Goal: Task Accomplishment & Management: Manage account settings

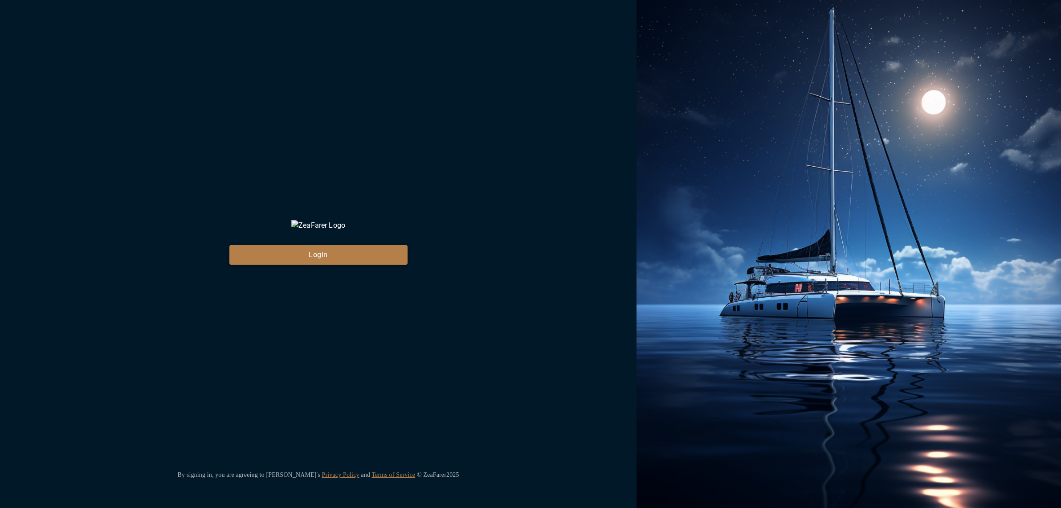
click at [350, 265] on button "Login" at bounding box center [318, 255] width 178 height 20
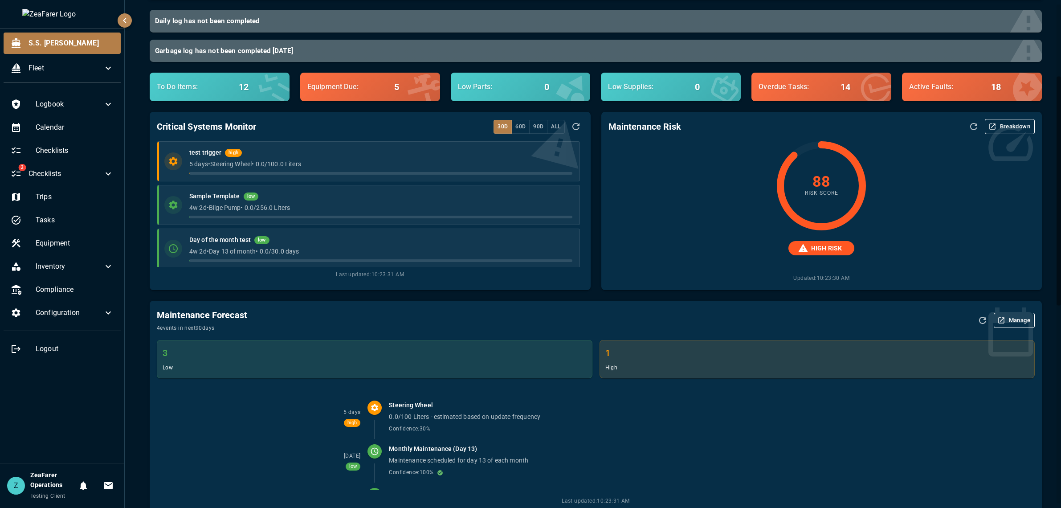
scroll to position [45, 0]
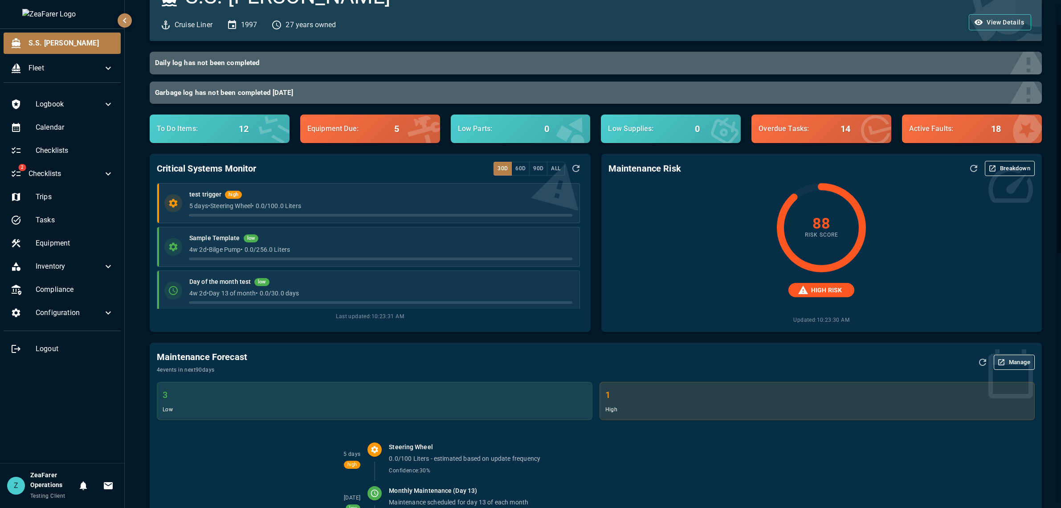
click at [994, 169] on button "Breakdown" at bounding box center [1010, 168] width 50 height 15
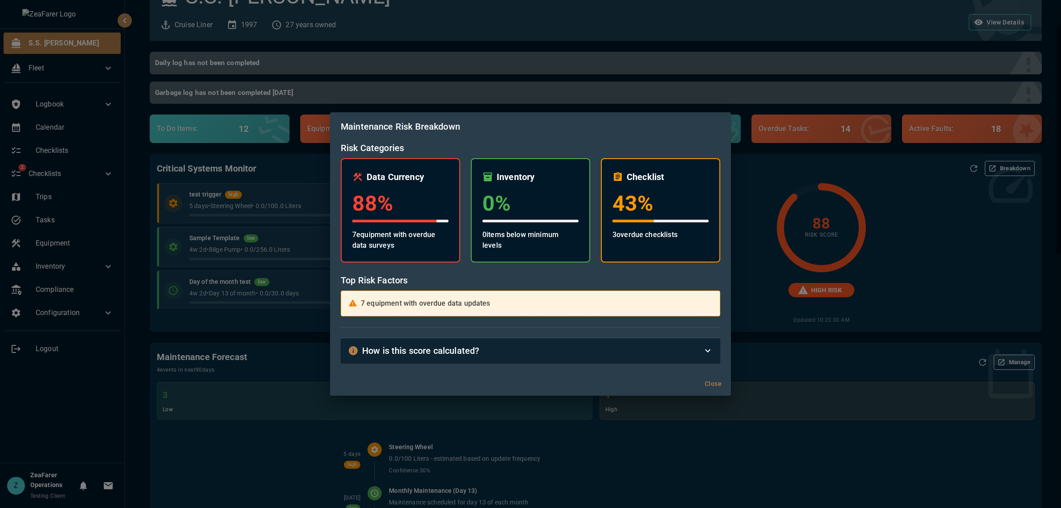
drag, startPoint x: 937, startPoint y: 274, endPoint x: 947, endPoint y: 276, distance: 10.6
click at [947, 276] on div "Maintenance Risk Breakdown Risk Categories Data Currency 88 % 7 equipment with …" at bounding box center [530, 254] width 1061 height 508
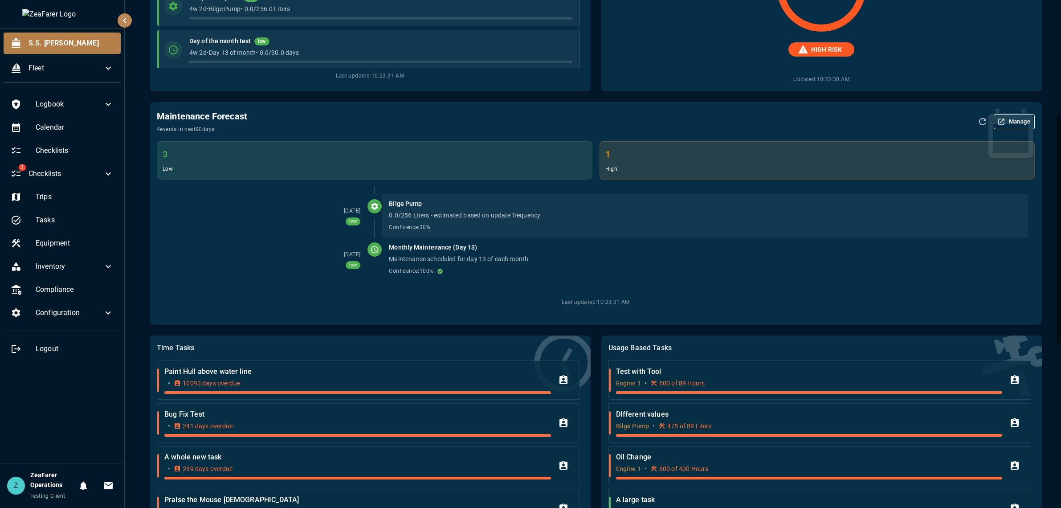
scroll to position [0, 0]
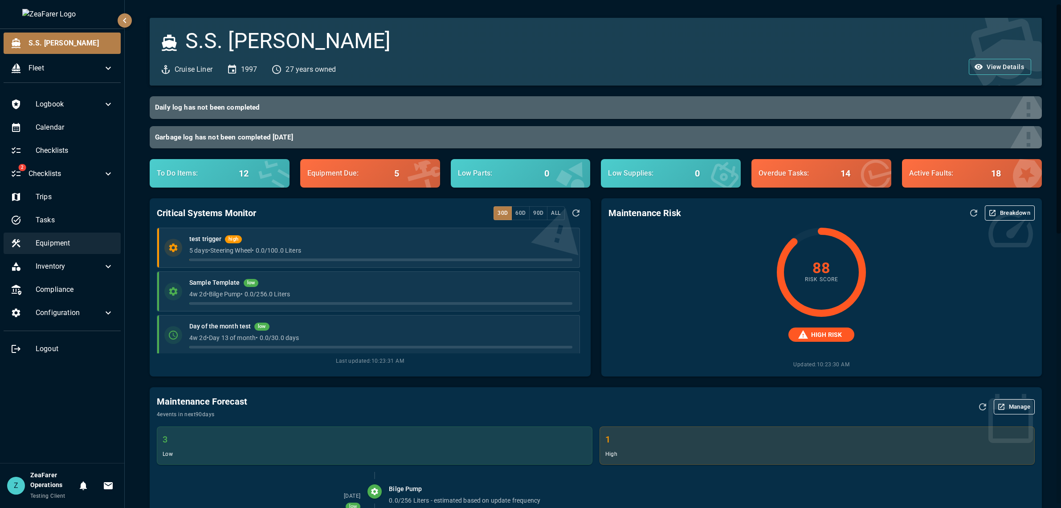
click at [80, 242] on span "Equipment" at bounding box center [75, 243] width 78 height 11
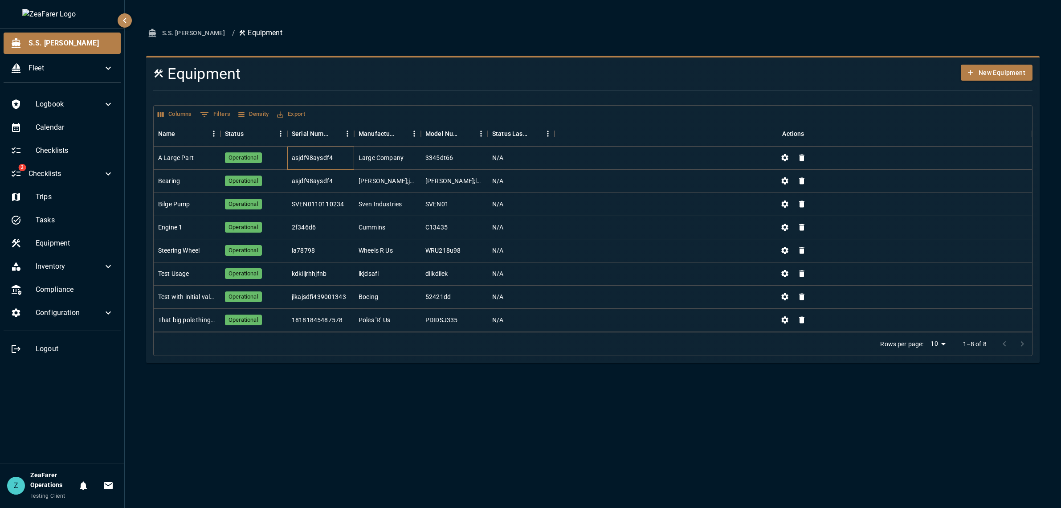
click at [342, 149] on div "asjdf98aysdf4" at bounding box center [320, 158] width 67 height 23
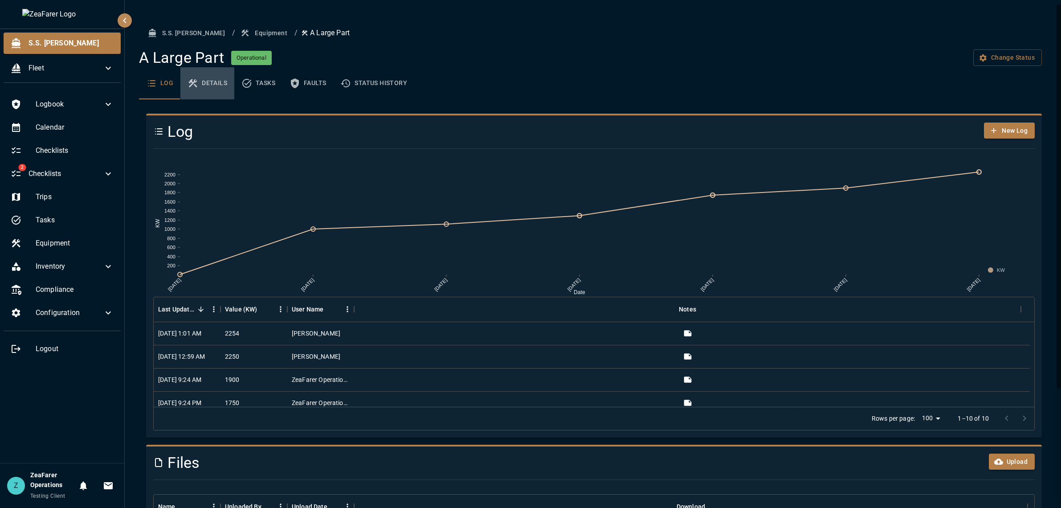
click at [196, 95] on button "Details" at bounding box center [207, 83] width 54 height 32
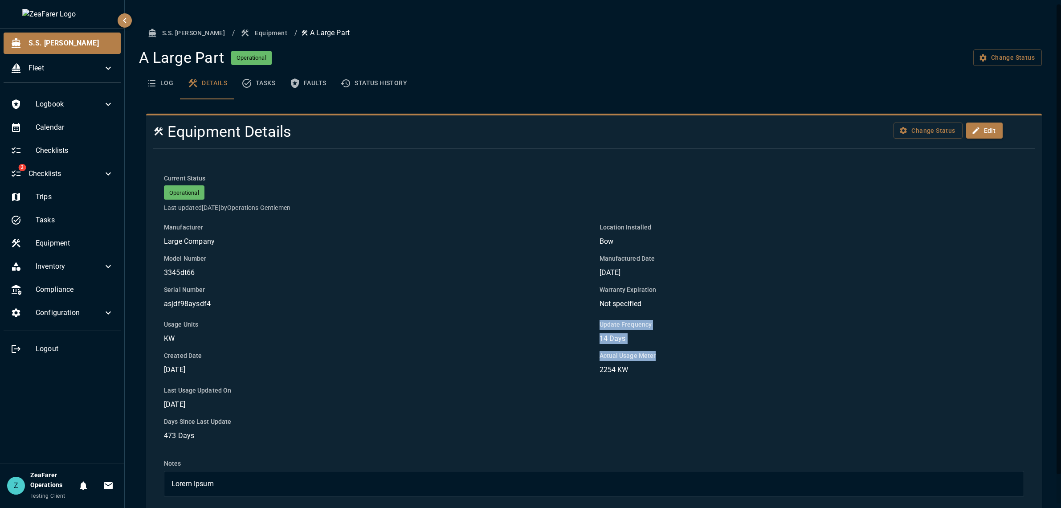
drag, startPoint x: 669, startPoint y: 339, endPoint x: 678, endPoint y: 350, distance: 13.6
click at [678, 350] on div "Update Frequency 14 Days Actual Usage Meter 2254 KW" at bounding box center [806, 342] width 435 height 66
click at [685, 337] on p "14 Days" at bounding box center [812, 338] width 425 height 11
click at [62, 44] on span "S.S. Anne" at bounding box center [71, 43] width 85 height 11
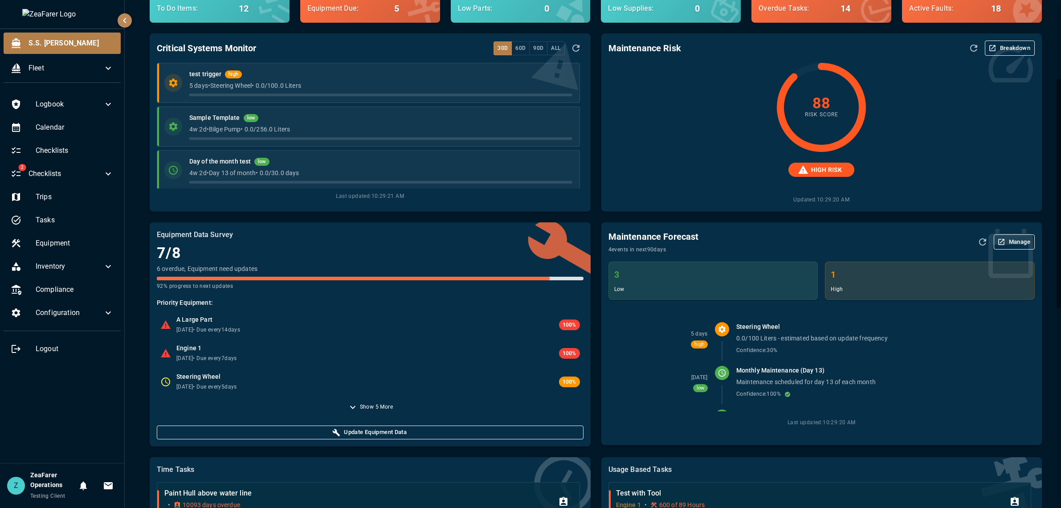
scroll to position [134, 0]
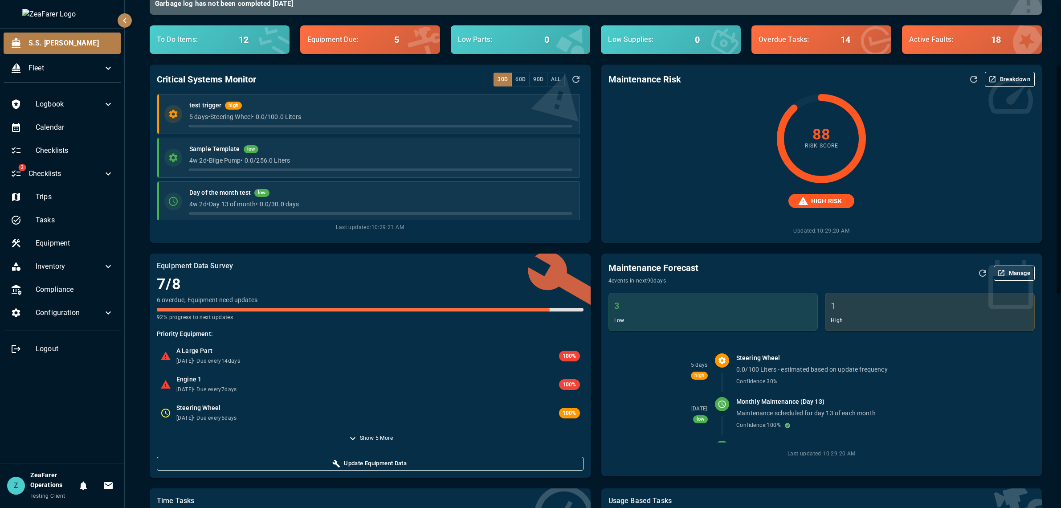
click at [1008, 82] on button "Breakdown" at bounding box center [1010, 79] width 50 height 15
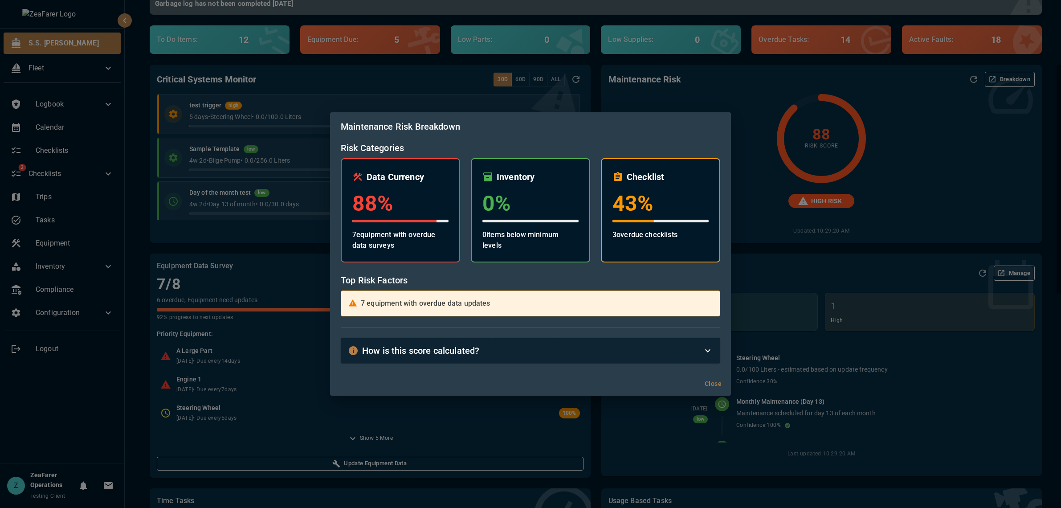
click at [898, 185] on div "Maintenance Risk Breakdown Risk Categories Data Currency 88 % 7 equipment with …" at bounding box center [530, 254] width 1061 height 508
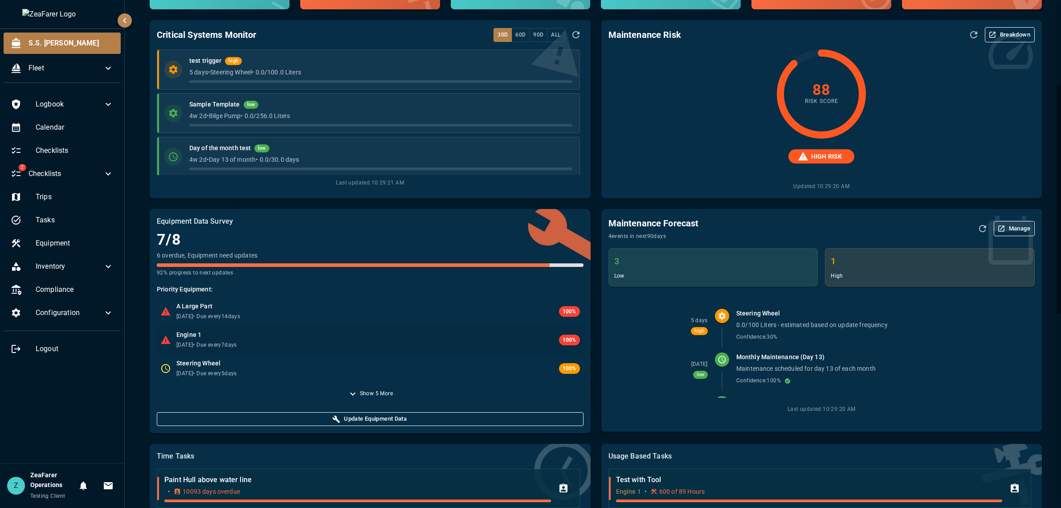
scroll to position [223, 0]
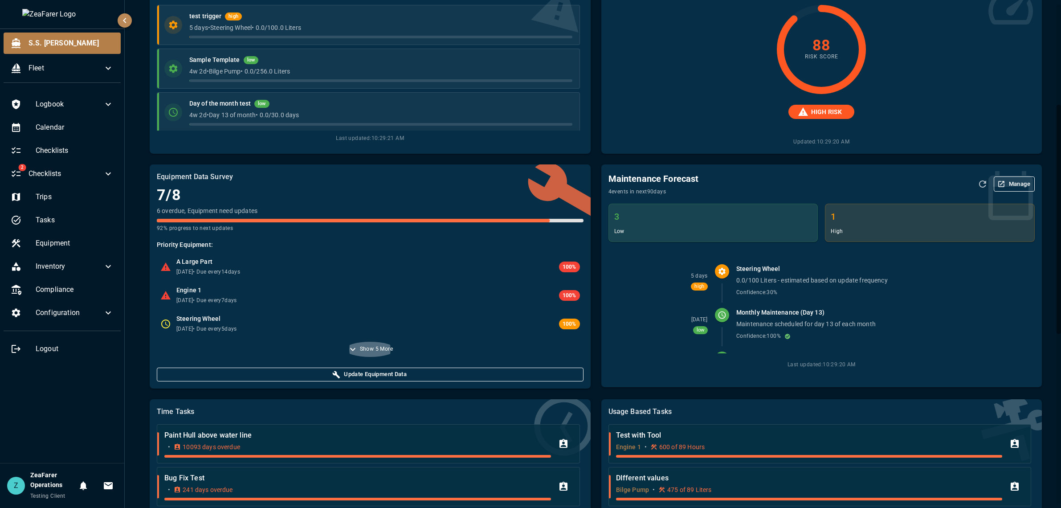
click at [360, 351] on span "Show 5 More" at bounding box center [376, 349] width 33 height 9
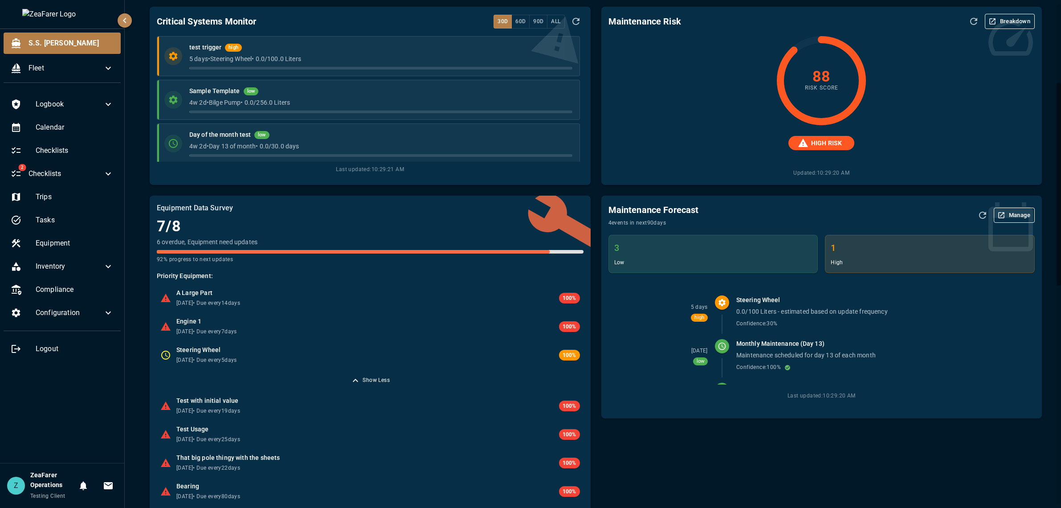
scroll to position [267, 0]
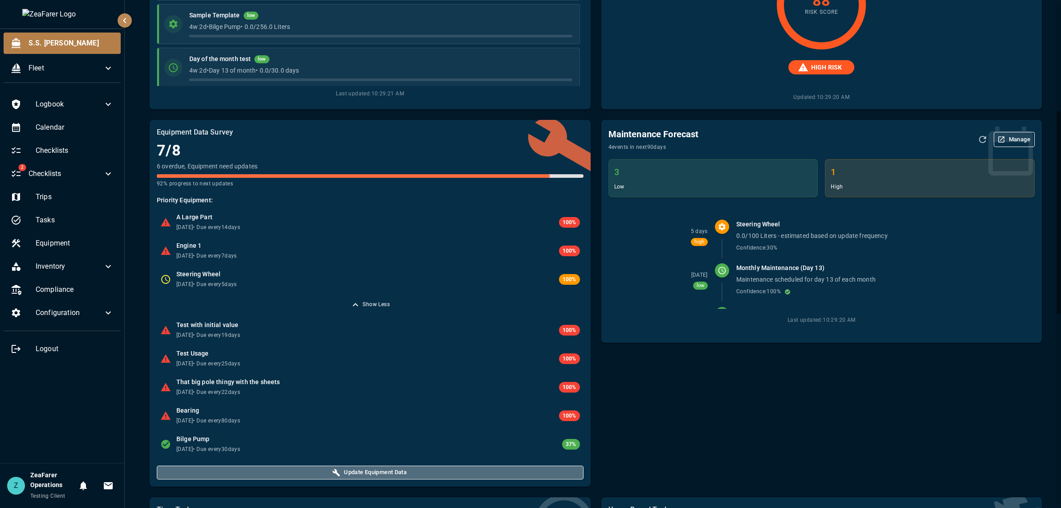
click at [424, 475] on button "Update Equipment Data" at bounding box center [370, 473] width 426 height 14
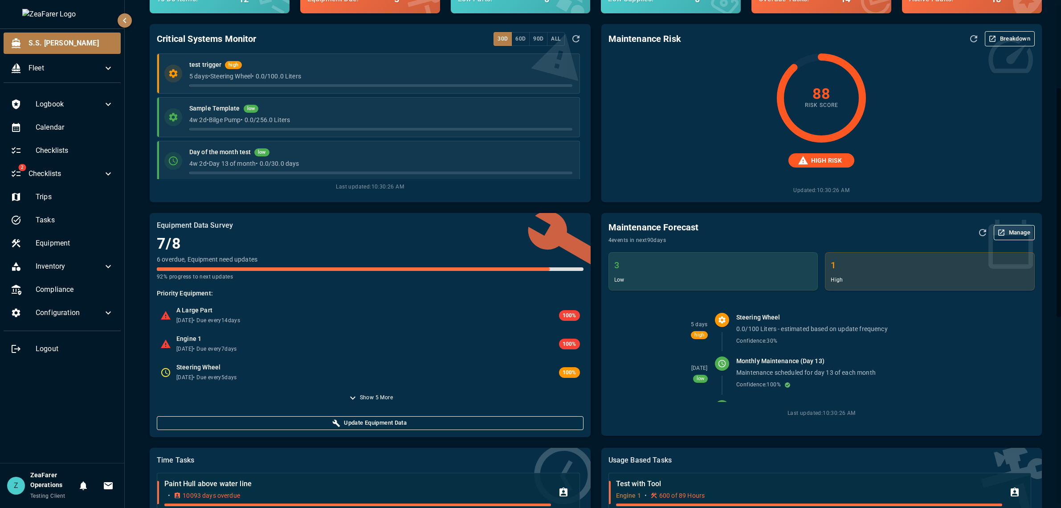
scroll to position [199, 0]
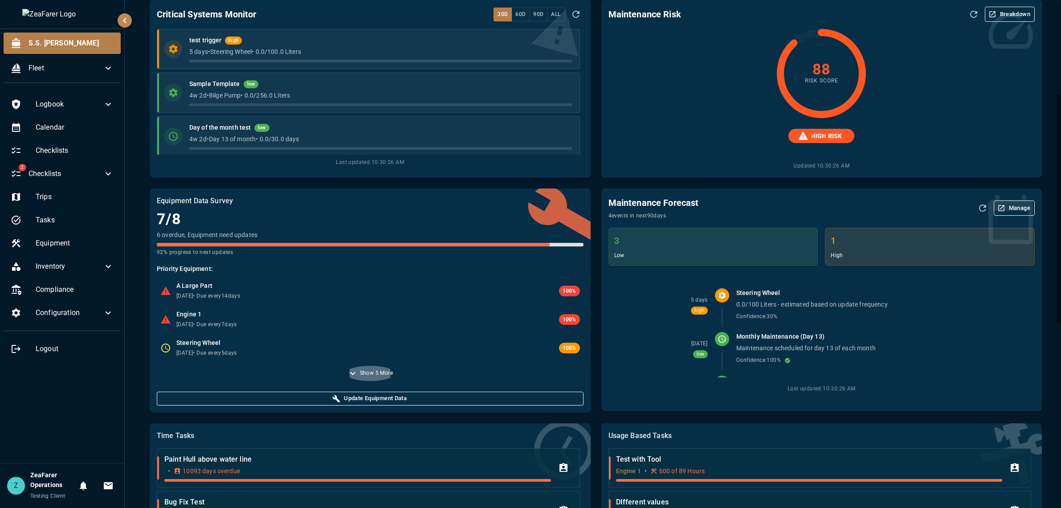
click at [376, 375] on span "Show 5 More" at bounding box center [376, 373] width 33 height 9
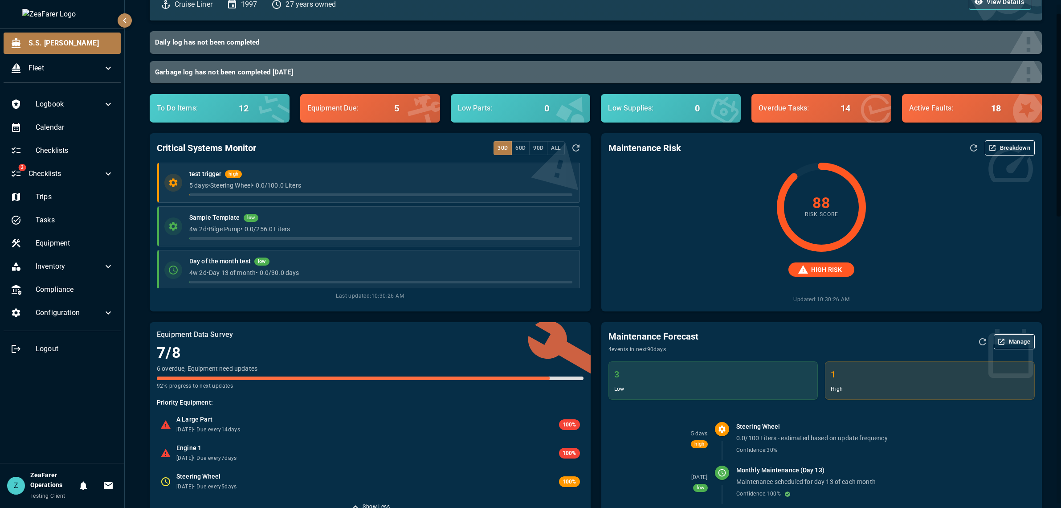
scroll to position [0, 0]
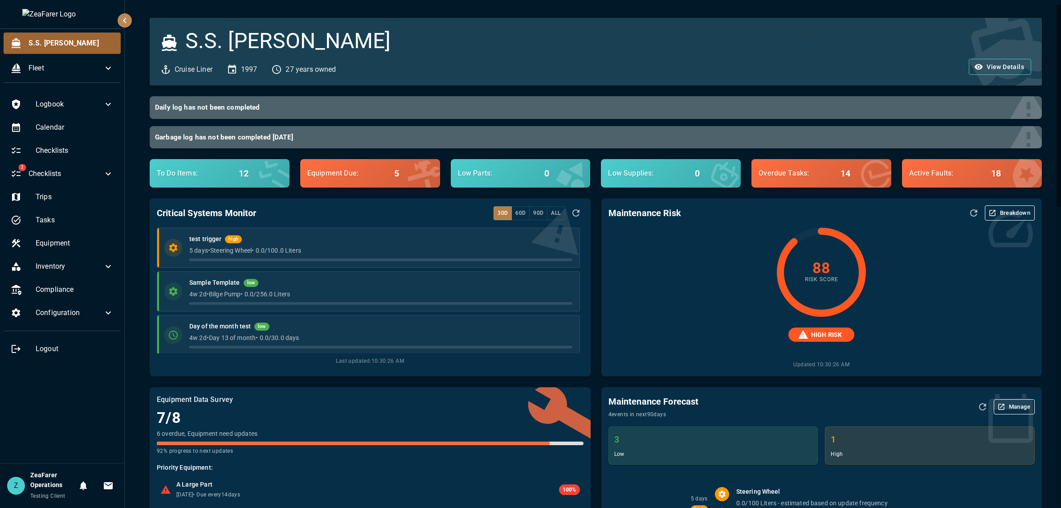
click at [68, 38] on span "S.S. Anne" at bounding box center [71, 43] width 85 height 11
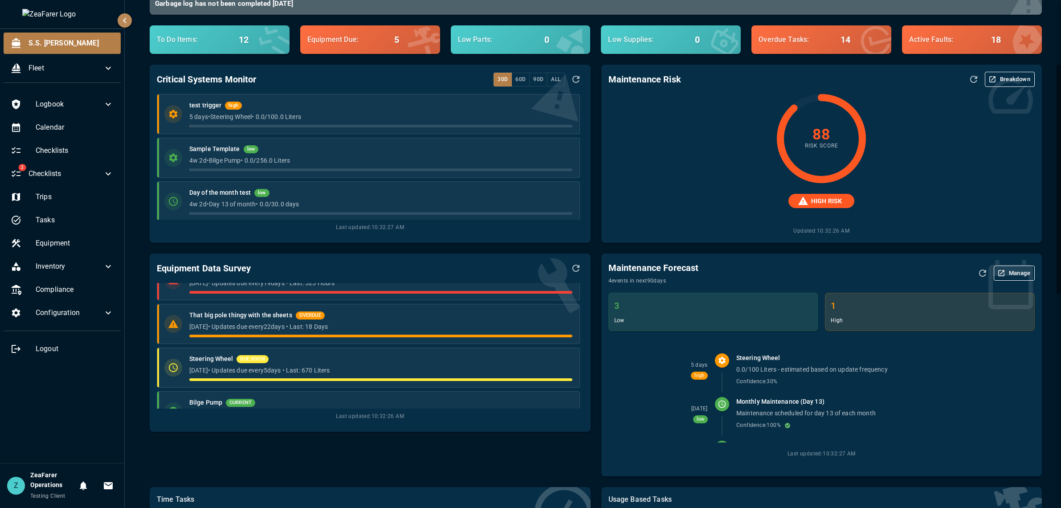
scroll to position [224, 0]
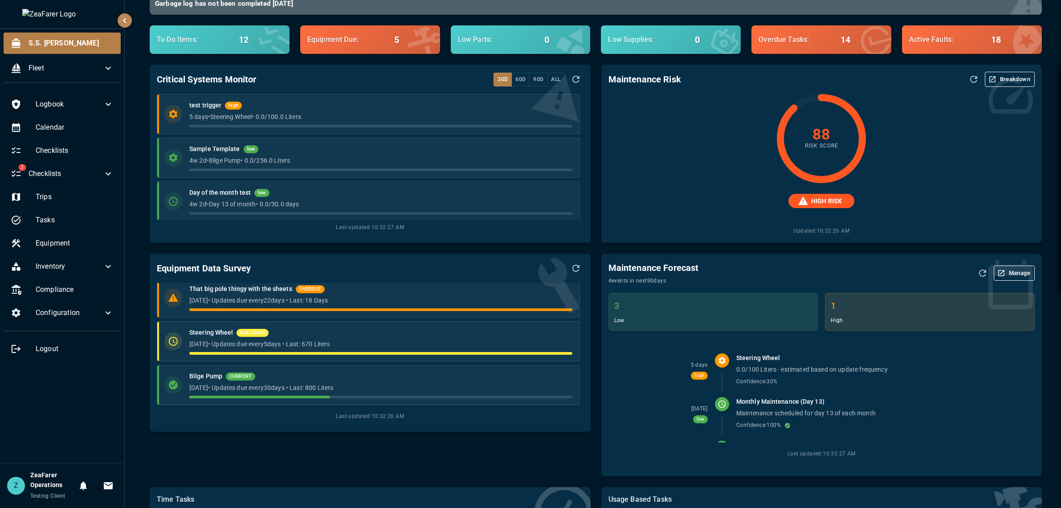
click at [122, 450] on div "Logbook Calendar Checklists 2 Checklists Trips Tasks Equipment Inventory Compli…" at bounding box center [62, 276] width 124 height 373
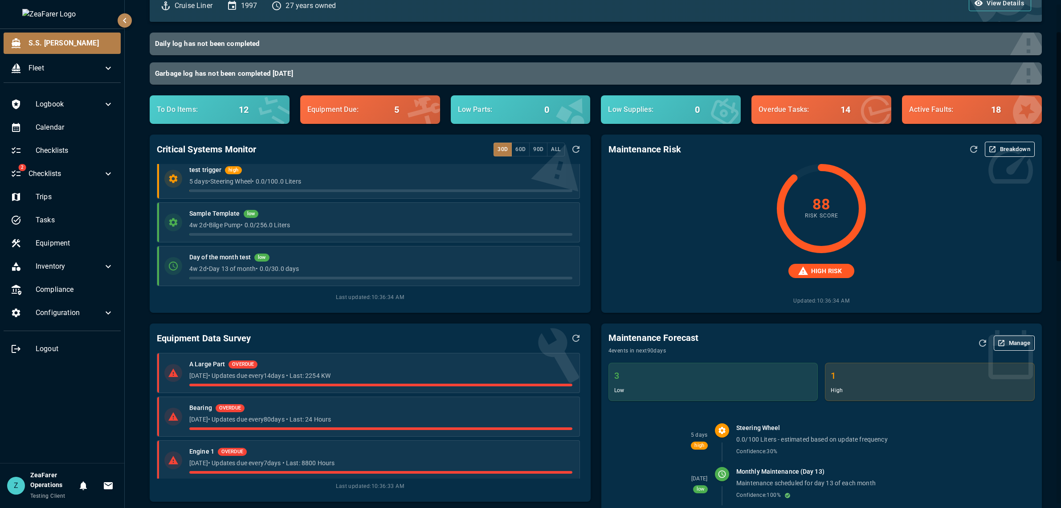
scroll to position [45, 0]
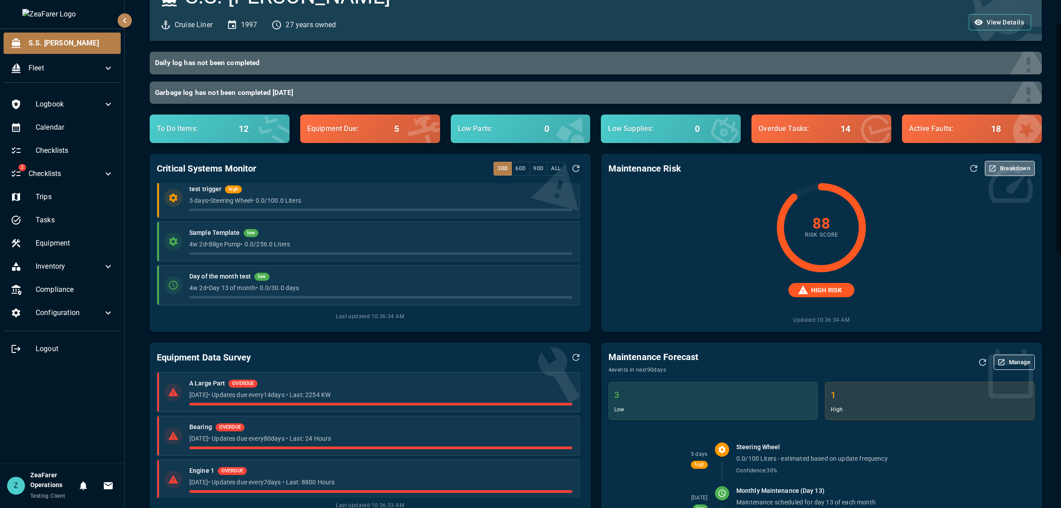
click at [996, 164] on button "Breakdown" at bounding box center [1010, 168] width 50 height 15
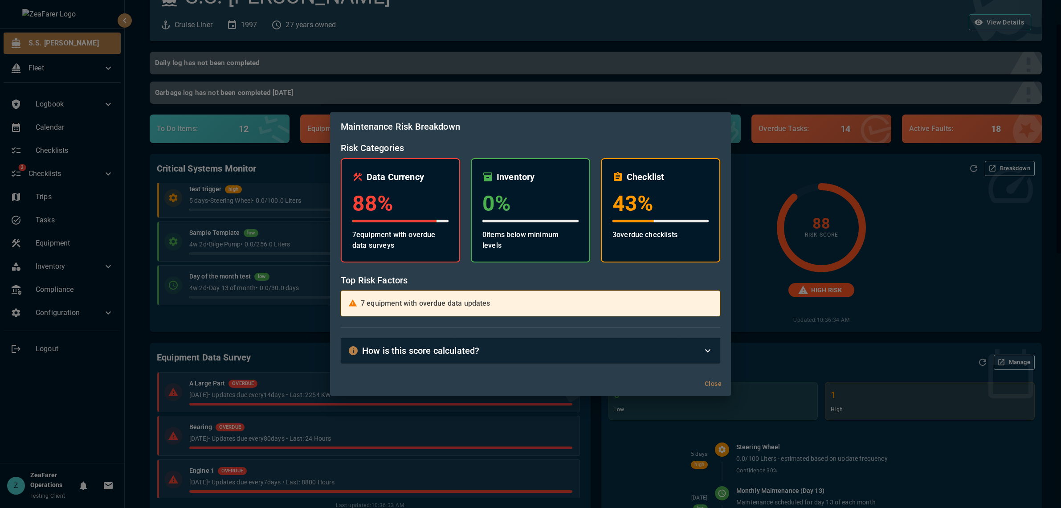
click at [901, 307] on div "Maintenance Risk Breakdown Risk Categories Data Currency 88 % 7 equipment with …" at bounding box center [530, 254] width 1061 height 508
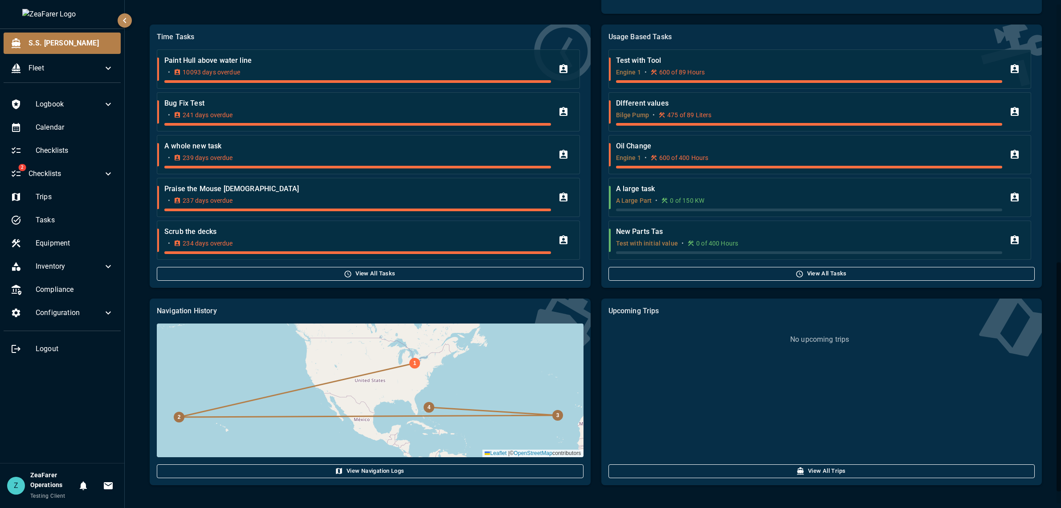
scroll to position [598, 0]
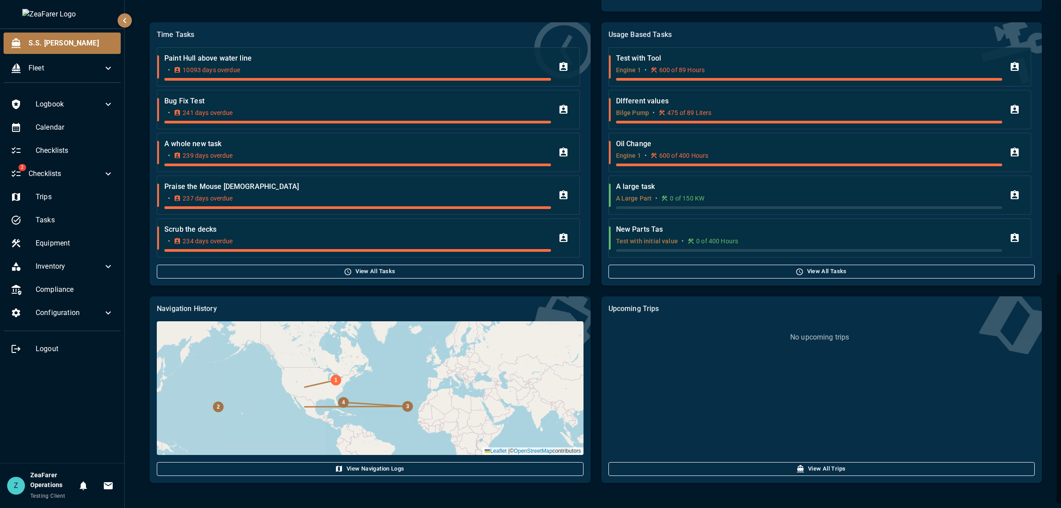
drag, startPoint x: 212, startPoint y: 374, endPoint x: 402, endPoint y: 447, distance: 203.4
click at [402, 447] on div "4 3 2 1 Leaflet | © OpenStreetMap contributors" at bounding box center [370, 388] width 426 height 134
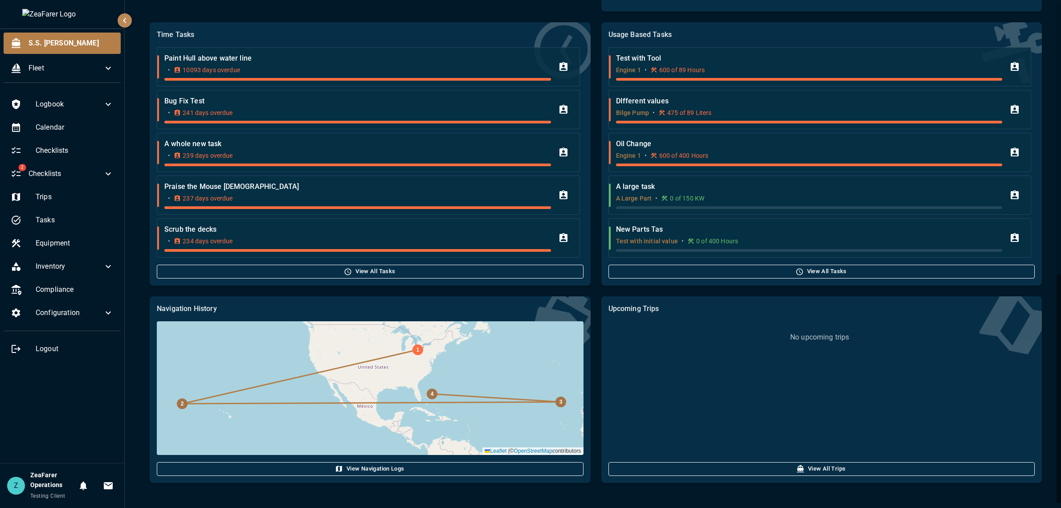
drag, startPoint x: 256, startPoint y: 447, endPoint x: 269, endPoint y: 453, distance: 14.4
click at [269, 453] on div "4 3 2 1 Leaflet | © OpenStreetMap contributors" at bounding box center [370, 388] width 426 height 134
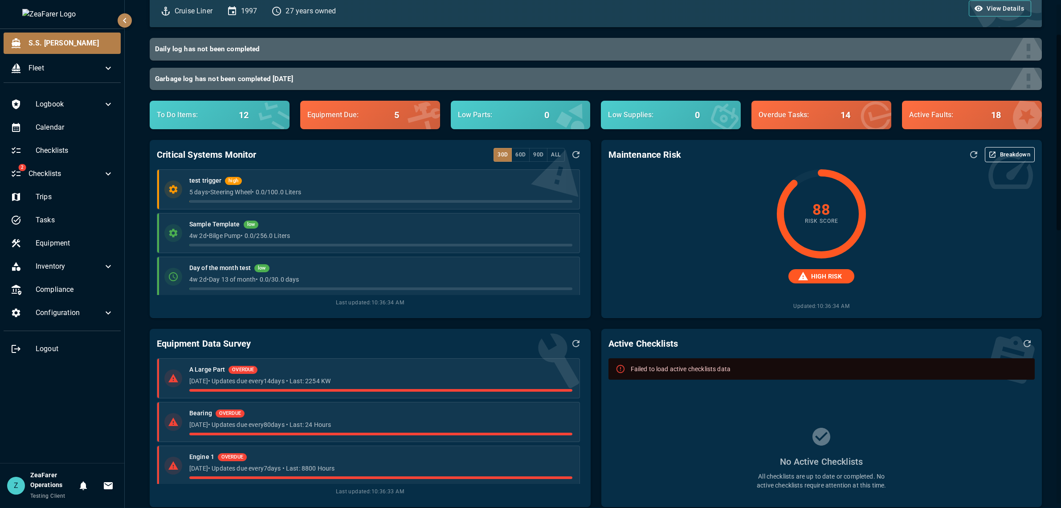
scroll to position [89, 0]
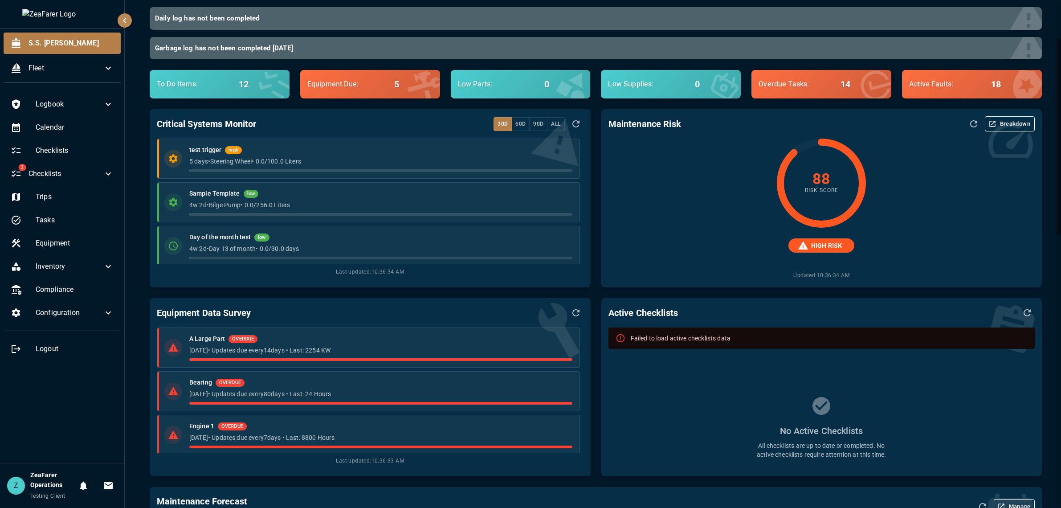
click at [1022, 309] on icon "Refresh Data" at bounding box center [1027, 312] width 11 height 11
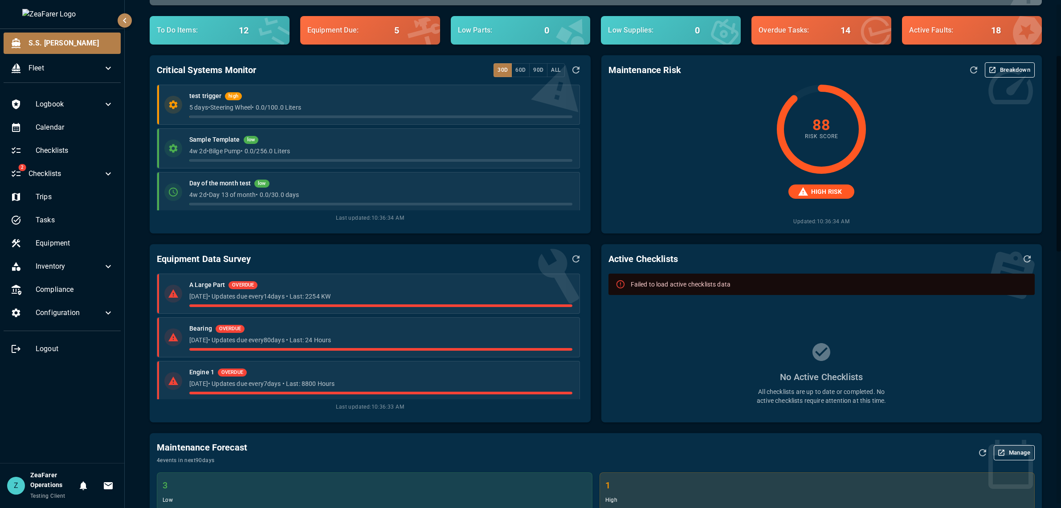
scroll to position [134, 0]
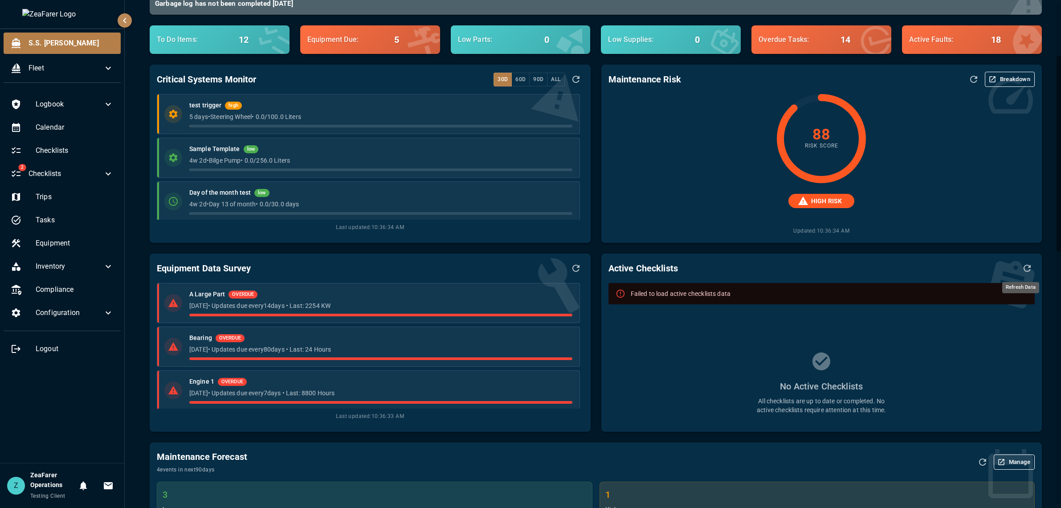
click at [1023, 268] on icon "Refresh Data" at bounding box center [1027, 268] width 11 height 11
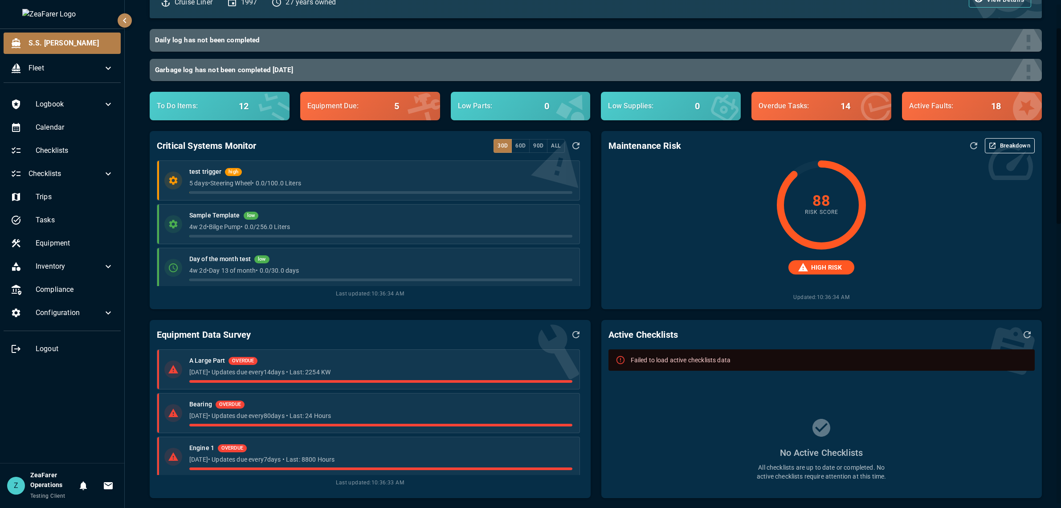
scroll to position [89, 0]
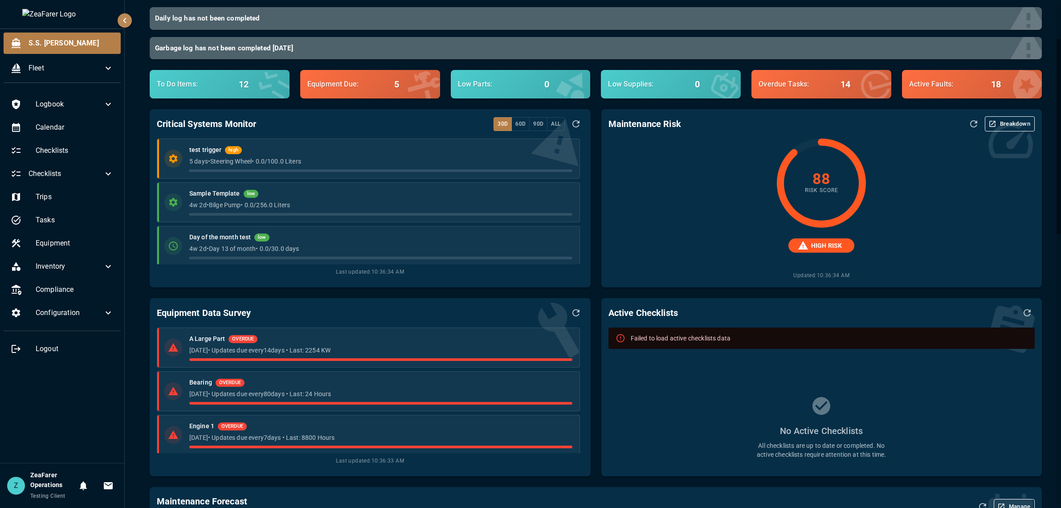
click at [1022, 315] on icon "Refresh Data" at bounding box center [1027, 312] width 11 height 11
click at [1024, 310] on icon "Refresh Data" at bounding box center [1027, 312] width 7 height 7
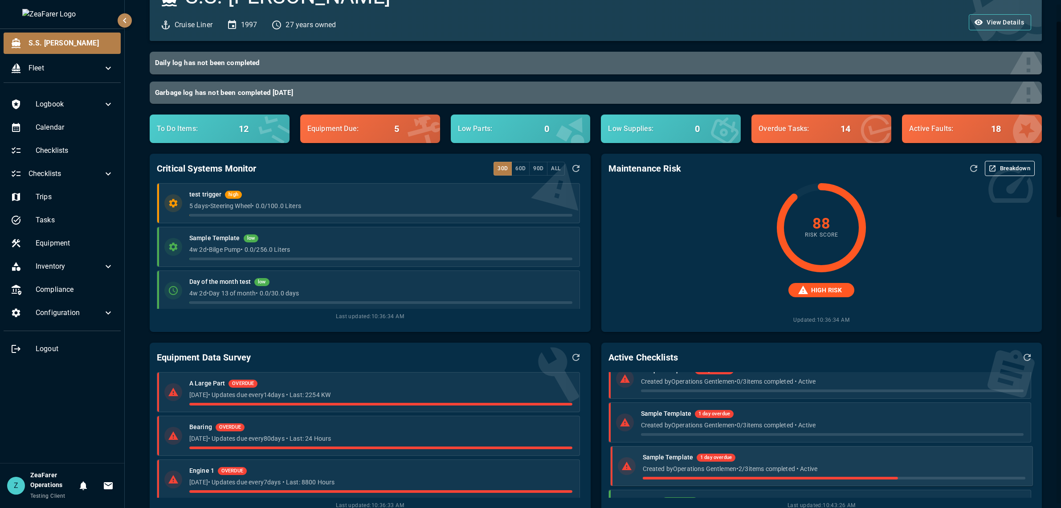
scroll to position [0, 0]
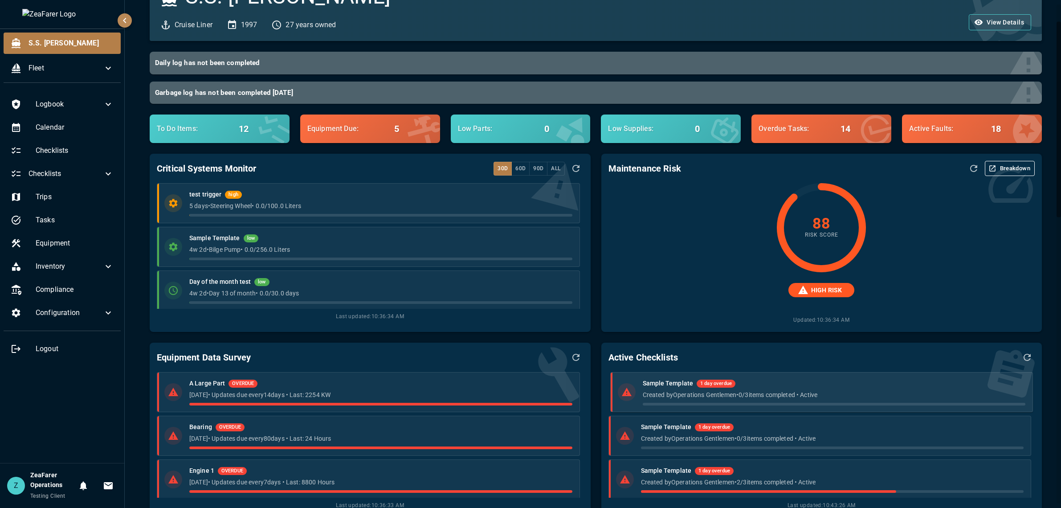
click at [716, 389] on div "Sample Template 1 day overdue Created by Operations Gentlemen • 0 / 3 items com…" at bounding box center [834, 392] width 383 height 27
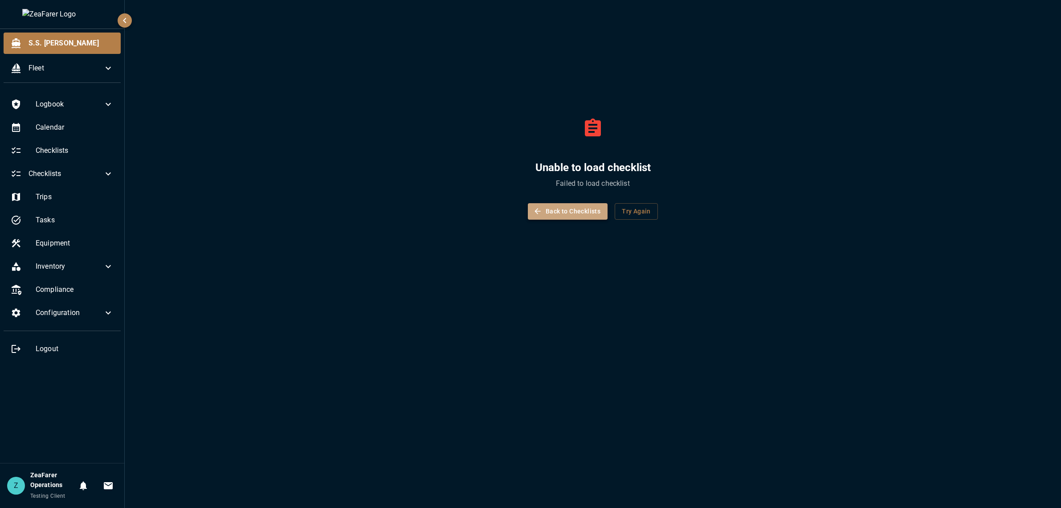
click at [575, 215] on button "Back to Checklists" at bounding box center [568, 211] width 80 height 16
